Goal: Check status: Check status

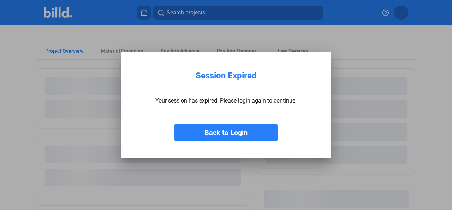
click at [233, 136] on button "Back to Login" at bounding box center [226, 133] width 103 height 18
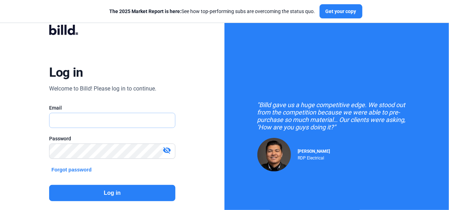
type input "[EMAIL_ADDRESS][DOMAIN_NAME]"
click at [115, 193] on button "Log in" at bounding box center [112, 193] width 126 height 16
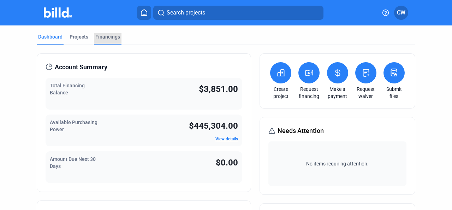
click at [107, 39] on div "Financings" at bounding box center [107, 36] width 25 height 7
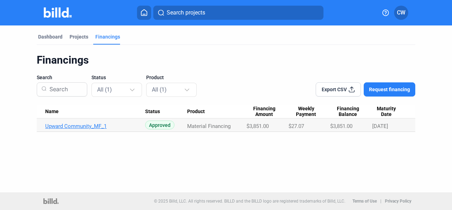
click at [78, 125] on link "Upward Community_MF_1" at bounding box center [95, 126] width 100 height 6
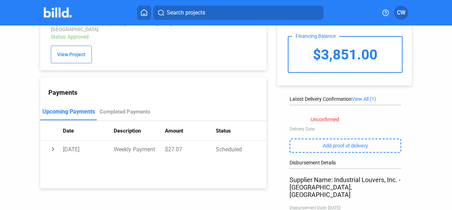
scroll to position [71, 0]
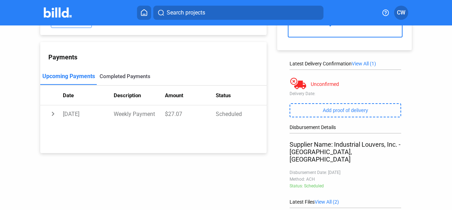
click at [128, 73] on div "Completed Payments" at bounding box center [125, 76] width 51 height 6
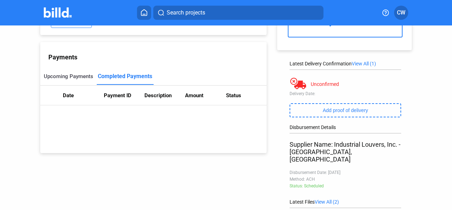
click at [68, 73] on div "Upcoming Payments" at bounding box center [68, 76] width 49 height 6
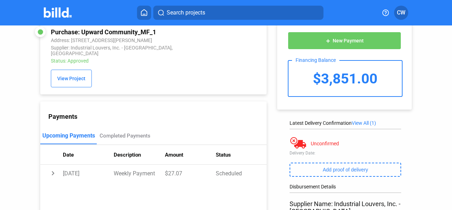
scroll to position [0, 0]
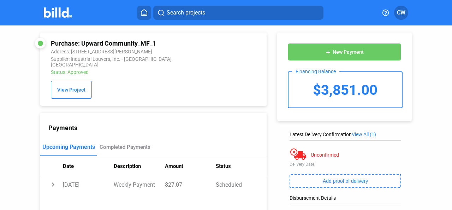
click at [363, 135] on span "View All (1)" at bounding box center [364, 134] width 24 height 6
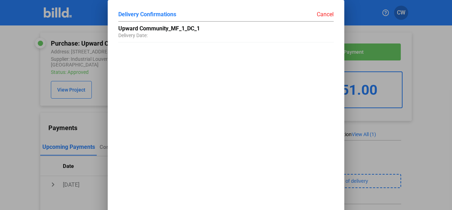
click at [320, 13] on div "Cancel" at bounding box center [280, 14] width 108 height 7
